Goal: Information Seeking & Learning: Learn about a topic

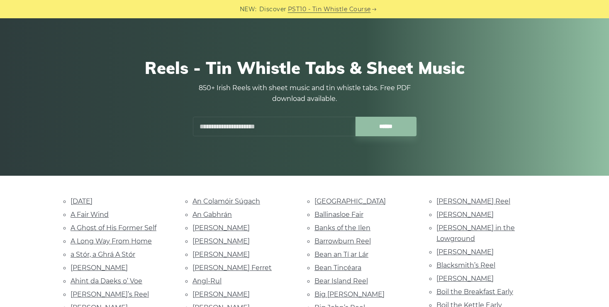
scroll to position [42, 0]
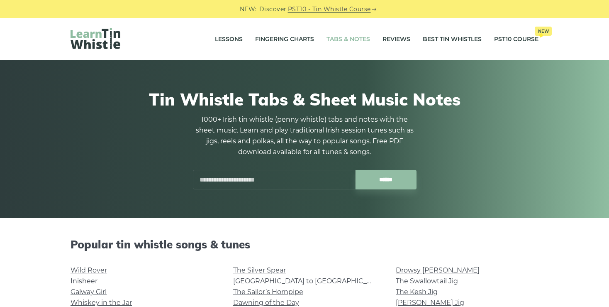
scroll to position [528, 0]
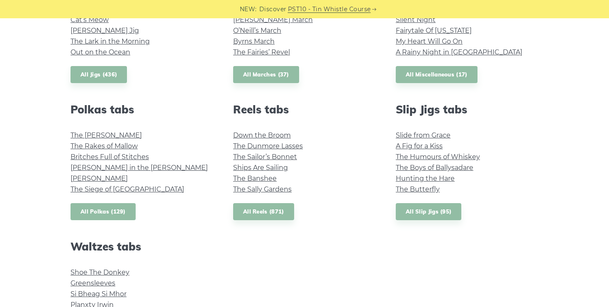
click at [100, 210] on link "All Polkas (129)" at bounding box center [103, 211] width 65 height 17
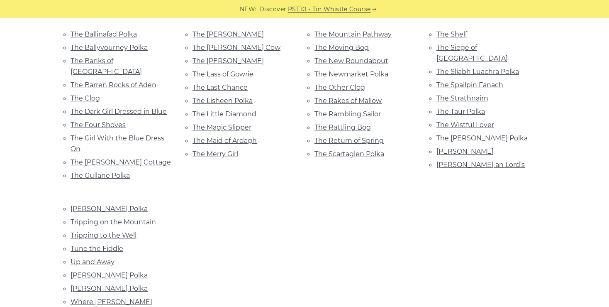
scroll to position [567, 0]
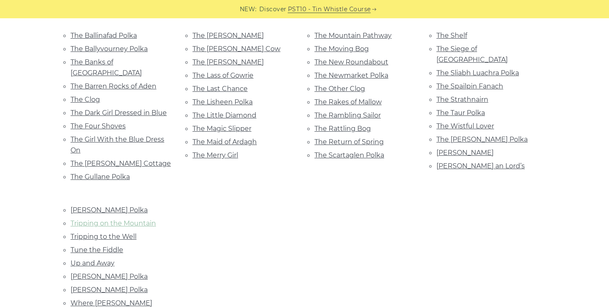
click at [145, 219] on link "Tripping on the Mountain" at bounding box center [113, 223] width 85 height 8
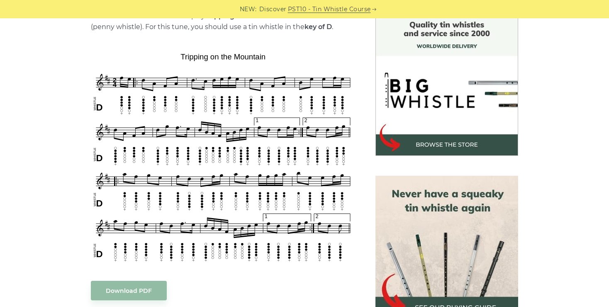
scroll to position [222, 0]
